Goal: Task Accomplishment & Management: Complete application form

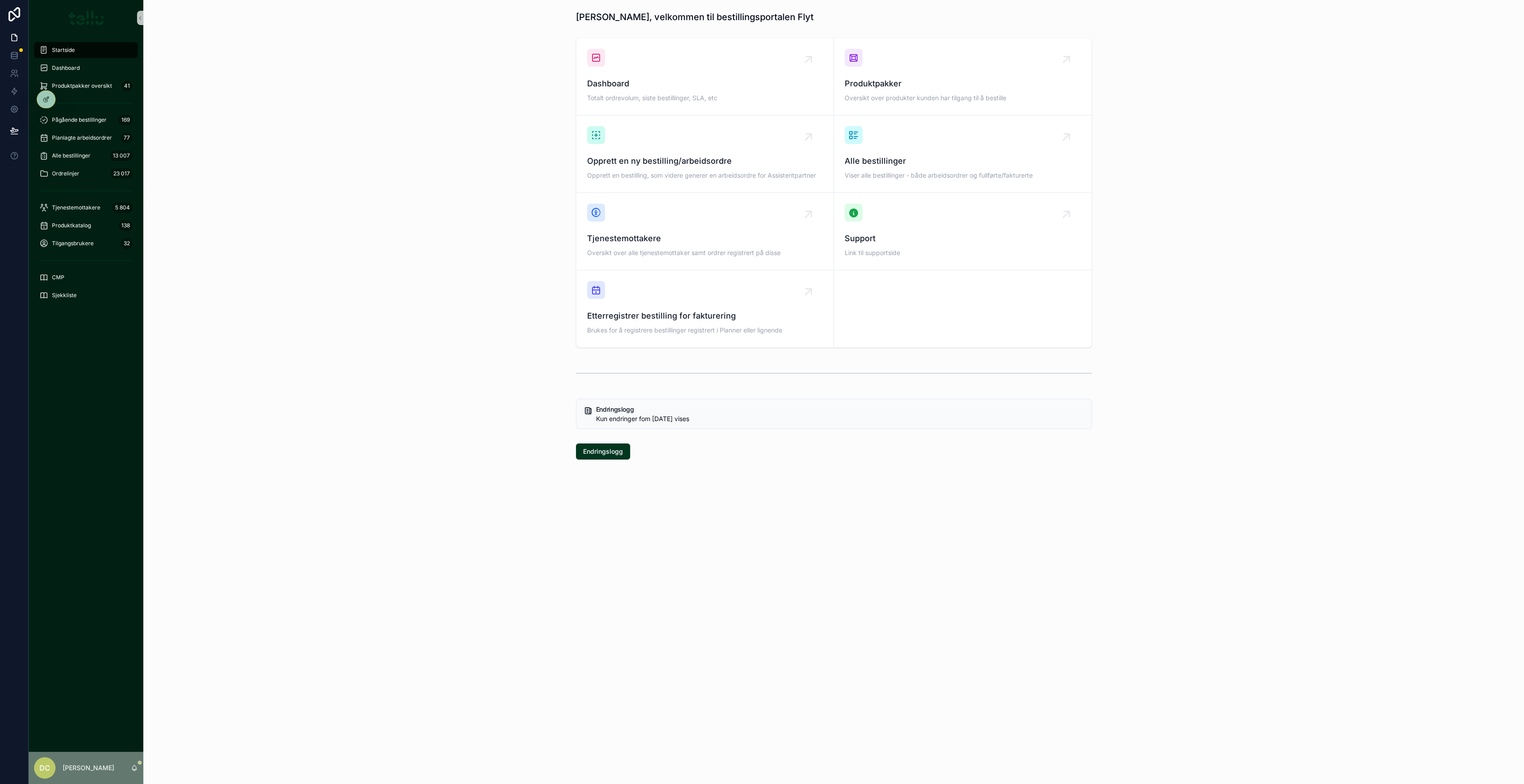
click at [63, 45] on div "Startside" at bounding box center [86, 50] width 93 height 14
click at [668, 161] on span "Opprett en ny bestilling/arbeidsordre" at bounding box center [705, 161] width 236 height 12
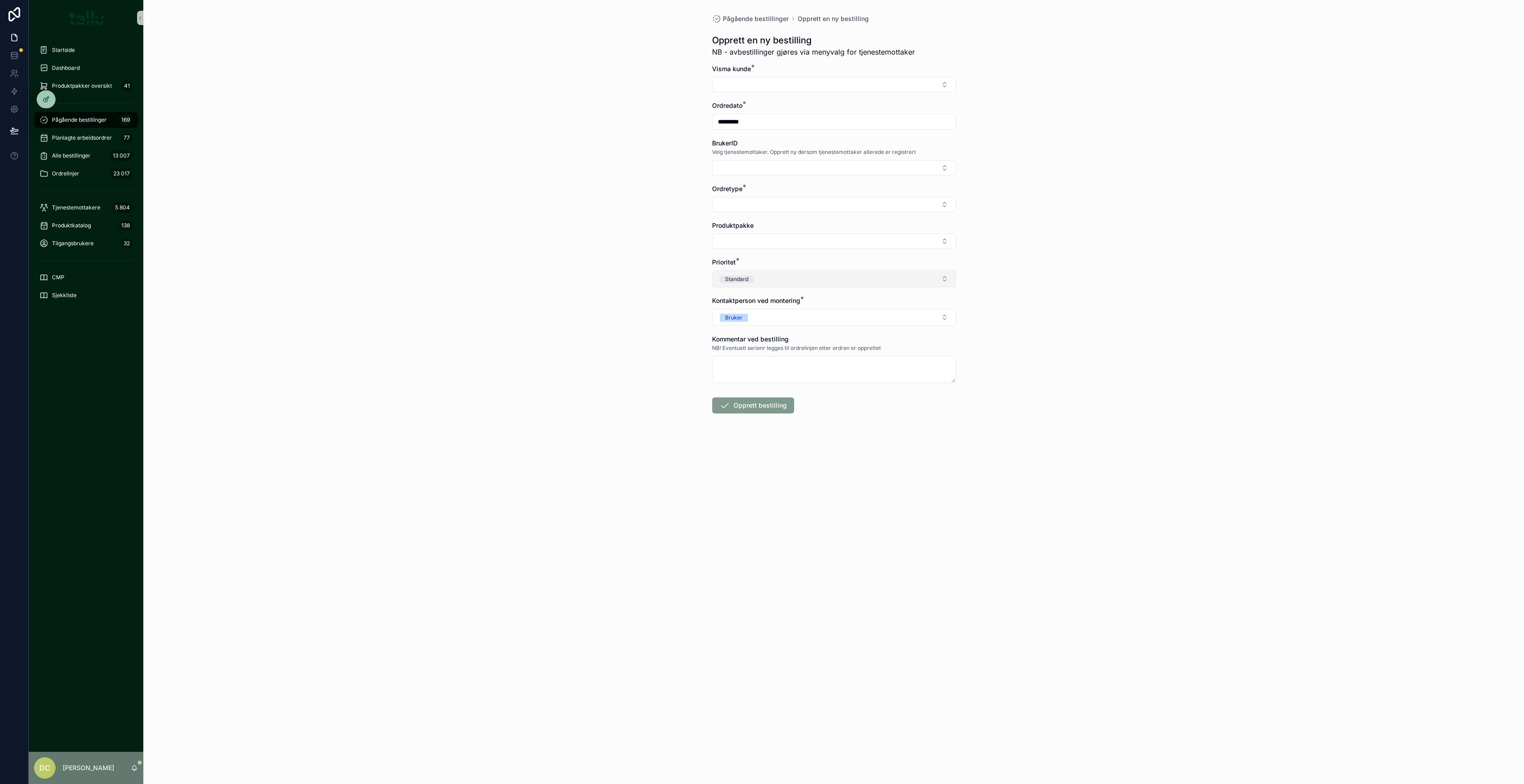
click at [789, 280] on button "Standard" at bounding box center [833, 278] width 244 height 17
click at [779, 244] on button "Select Button" at bounding box center [833, 241] width 244 height 15
click at [757, 341] on span "Service oppdrag" at bounding box center [742, 345] width 49 height 9
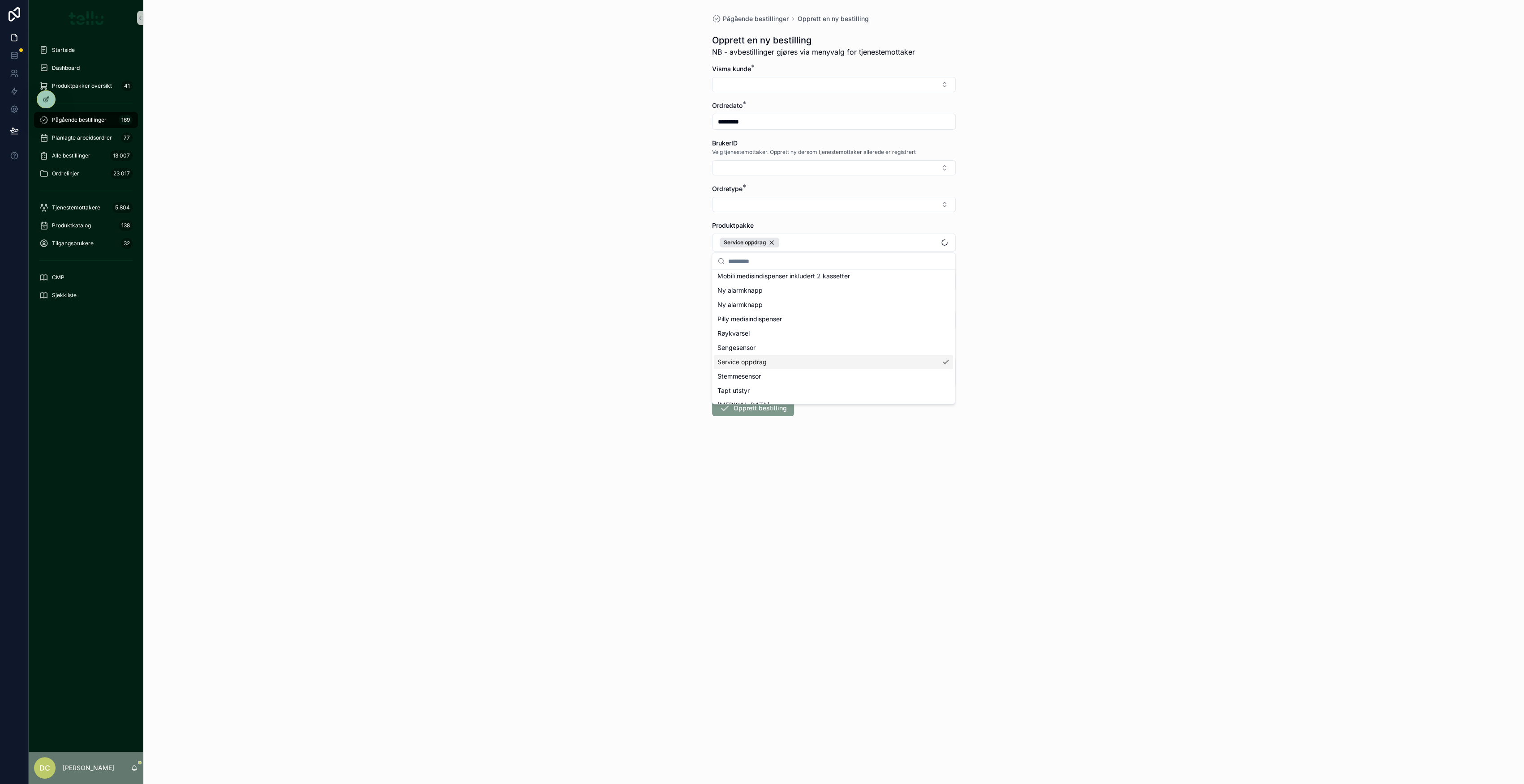
scroll to position [432, 0]
click at [1124, 207] on div "Pågående bestillinger Opprett en ny bestilling Opprett en ny bestilling NB - av…" at bounding box center [833, 392] width 1381 height 784
click at [770, 242] on div "Service oppdrag" at bounding box center [750, 242] width 60 height 10
click at [87, 207] on span "Tjenestemottakere" at bounding box center [76, 208] width 48 height 7
